Goal: Information Seeking & Learning: Learn about a topic

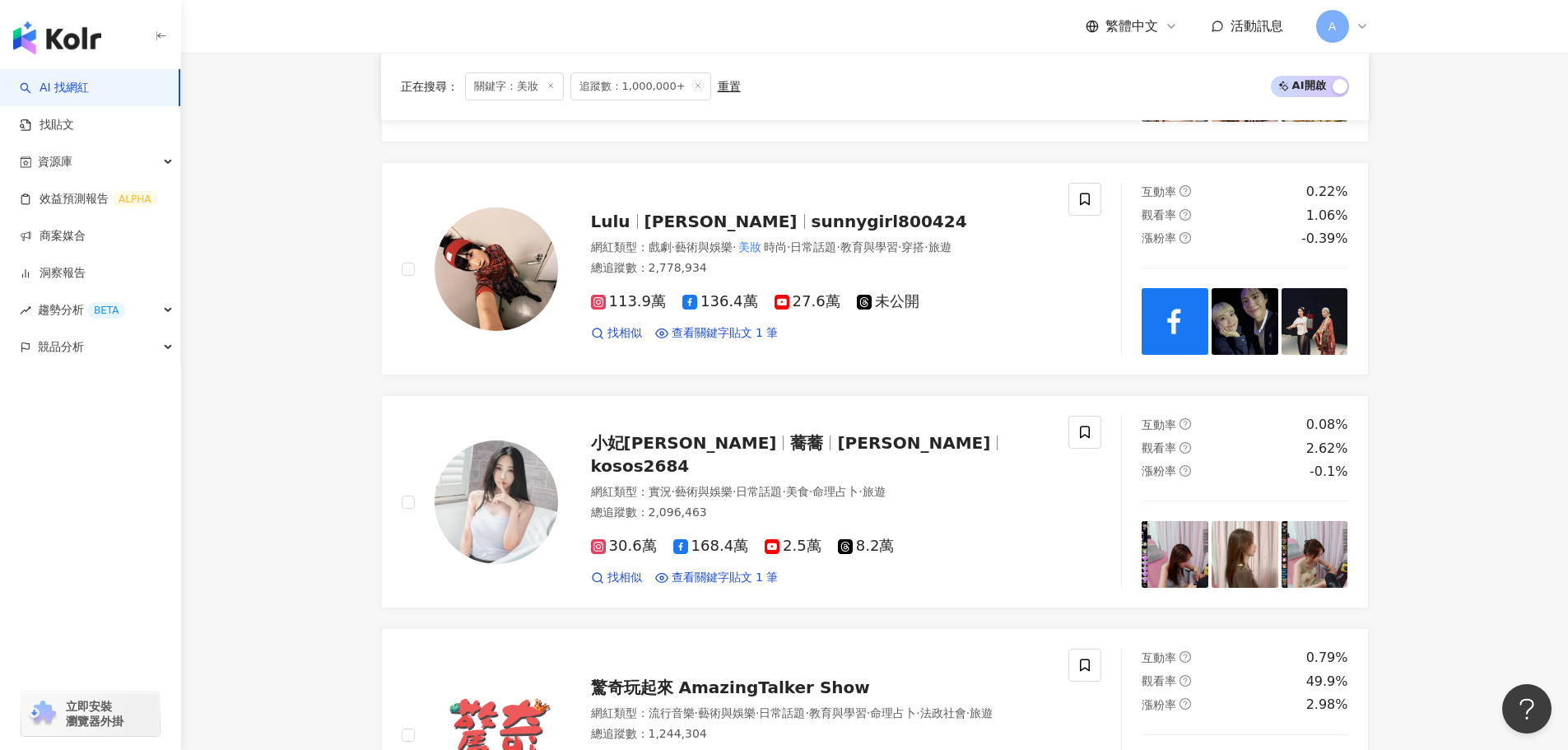
scroll to position [2304, 0]
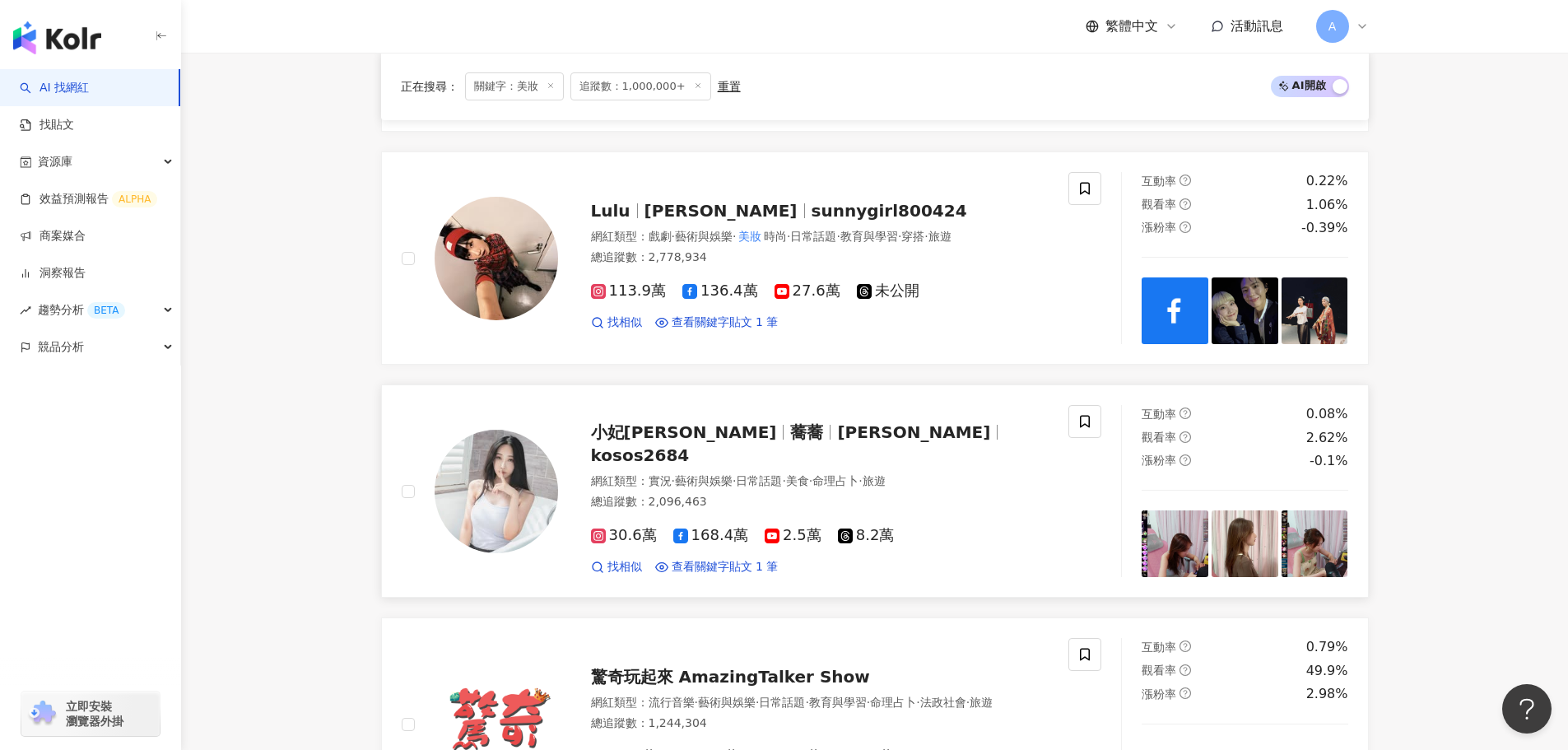
click at [775, 527] on span "2.5萬" at bounding box center [793, 535] width 57 height 17
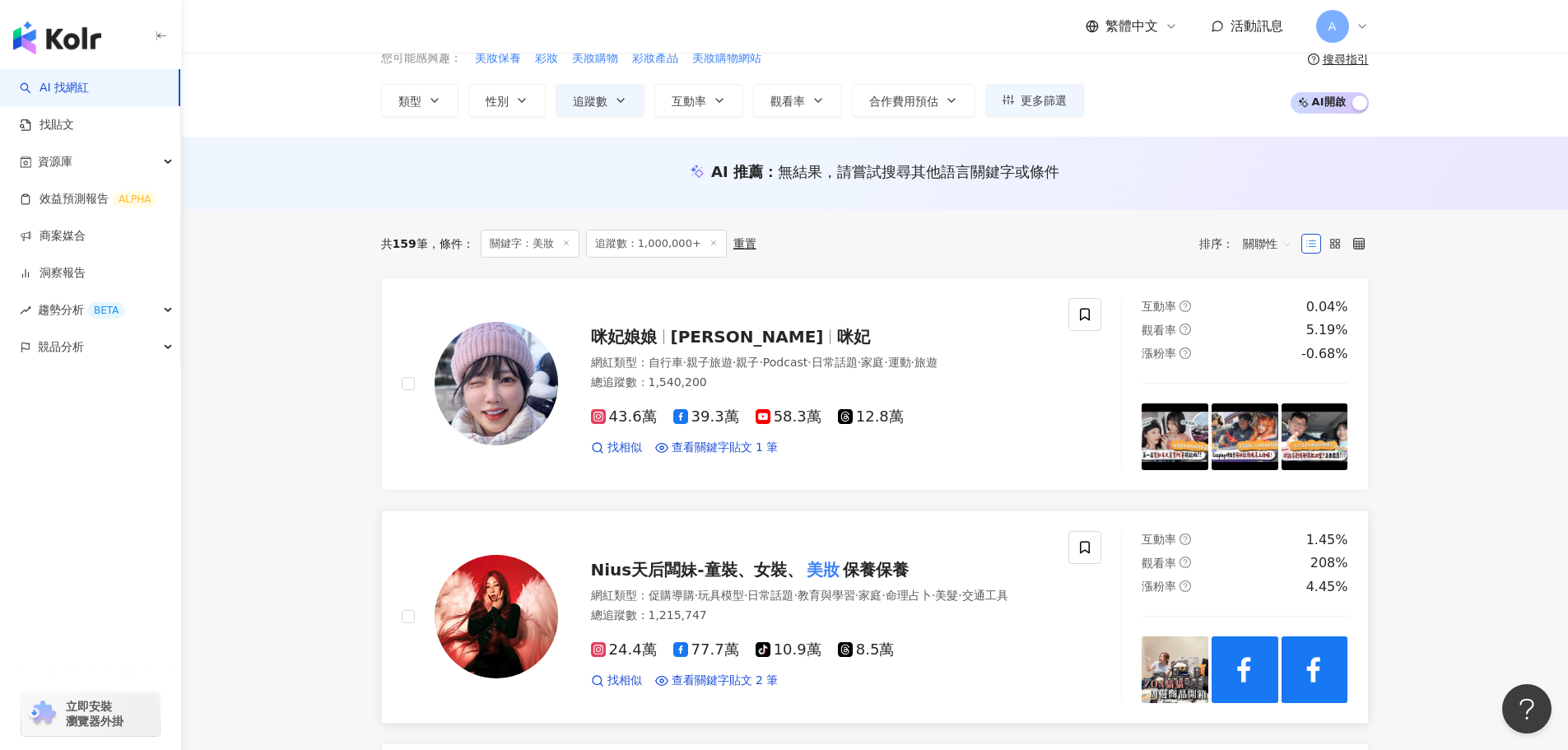
scroll to position [0, 0]
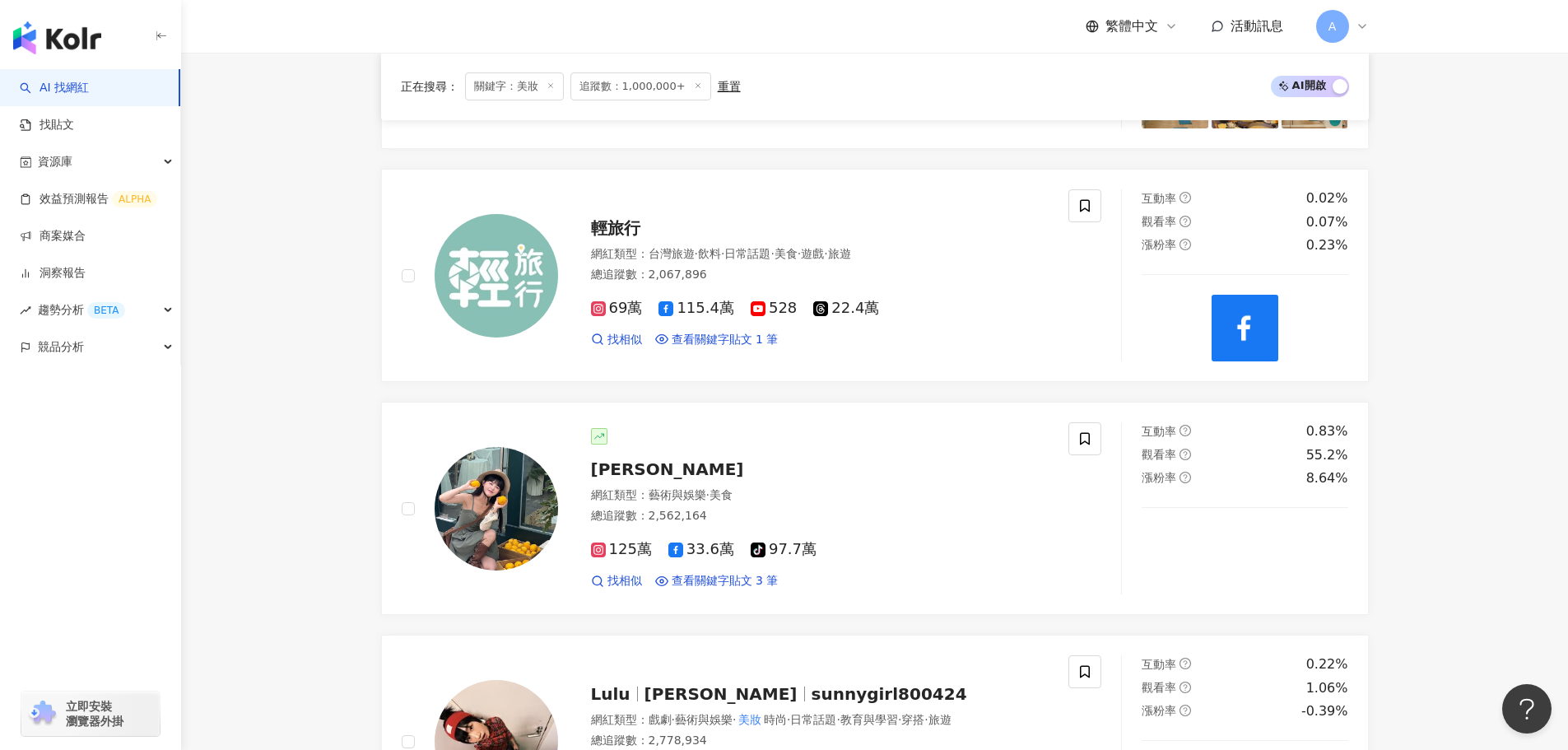
scroll to position [2222, 0]
